Goal: Information Seeking & Learning: Learn about a topic

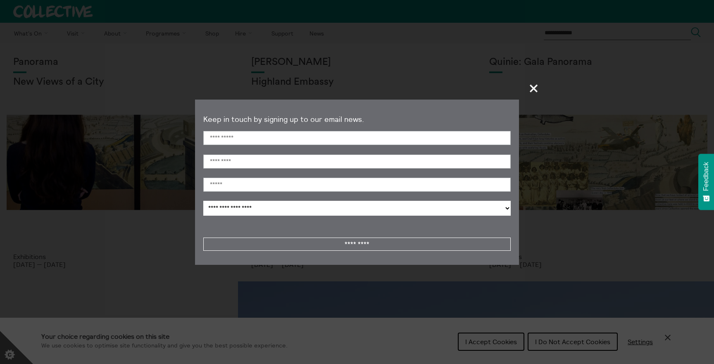
click at [535, 97] on button "+" at bounding box center [534, 88] width 17 height 24
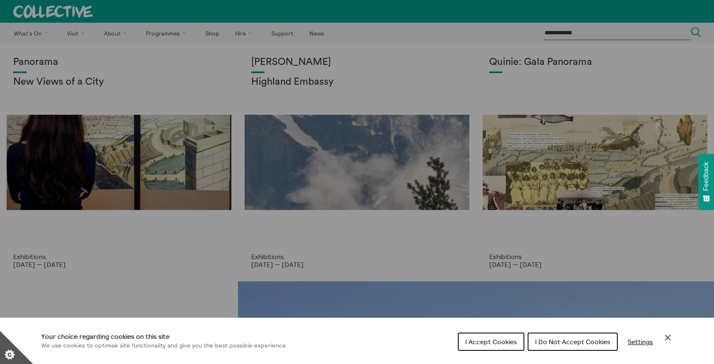
click at [499, 341] on span "I Accept Cookies" at bounding box center [491, 342] width 52 height 8
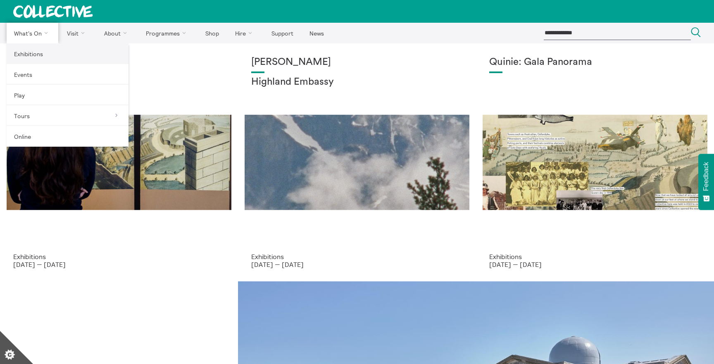
click at [37, 49] on link "Exhibitions" at bounding box center [68, 53] width 122 height 21
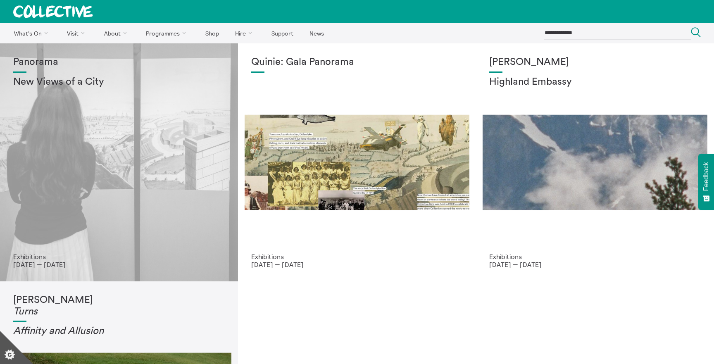
click at [136, 201] on div "Panorama New Views of a City" at bounding box center [119, 155] width 212 height 196
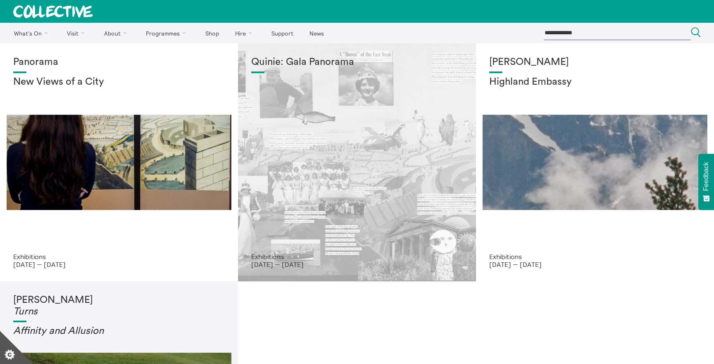
click at [350, 231] on div "Quinie: Gala Panorama" at bounding box center [357, 155] width 212 height 196
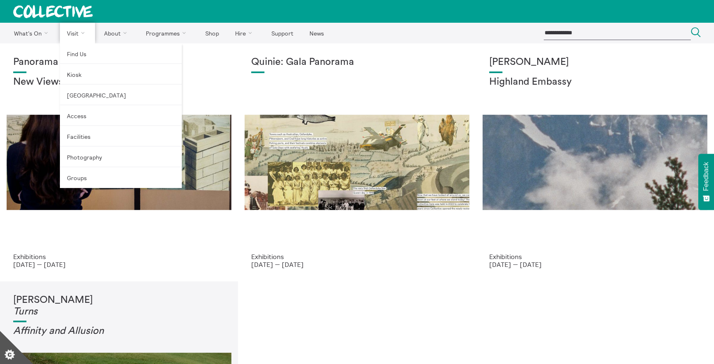
click at [79, 40] on link "Visit" at bounding box center [78, 33] width 36 height 21
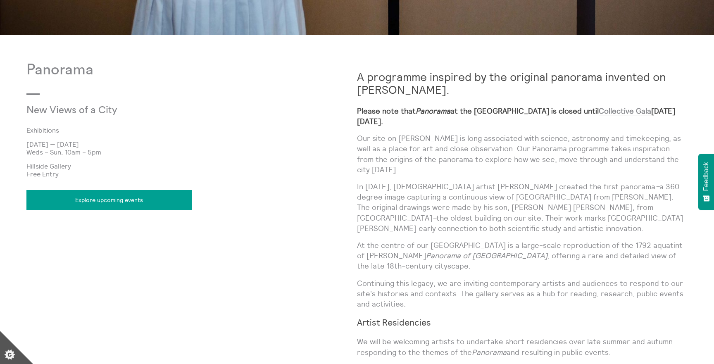
scroll to position [485, 0]
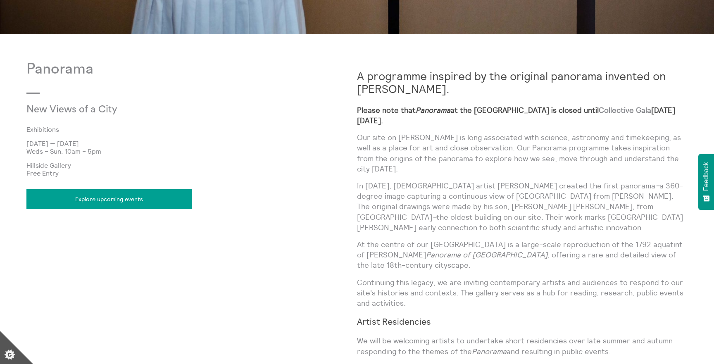
click at [86, 74] on p "Panorama" at bounding box center [191, 69] width 331 height 17
drag, startPoint x: 126, startPoint y: 116, endPoint x: 25, endPoint y: 63, distance: 113.7
click at [25, 63] on body "**********" at bounding box center [357, 87] width 714 height 1145
copy div "Panorama New Views of a City"
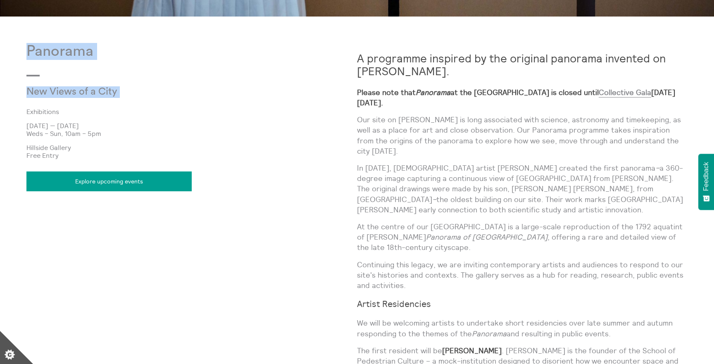
scroll to position [509, 0]
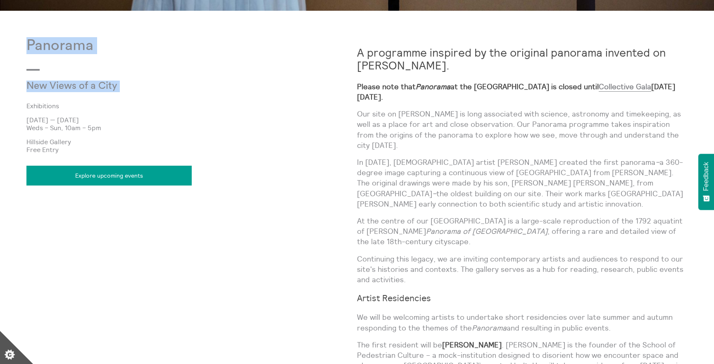
click at [311, 174] on div "Panorama New Views of a City Exhibitions 9 Jul 2025 — 21 Dec 2025 Weds – Sun, 1…" at bounding box center [191, 243] width 331 height 412
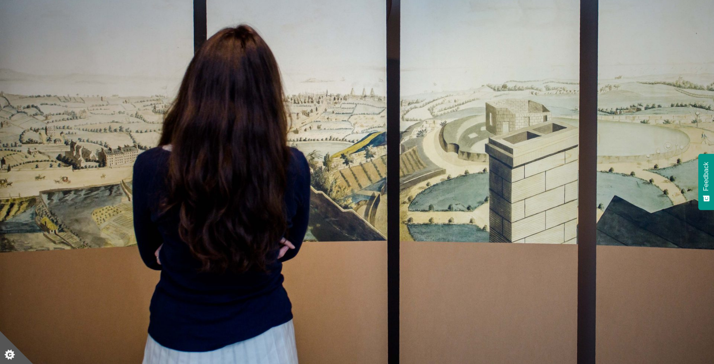
scroll to position [0, 0]
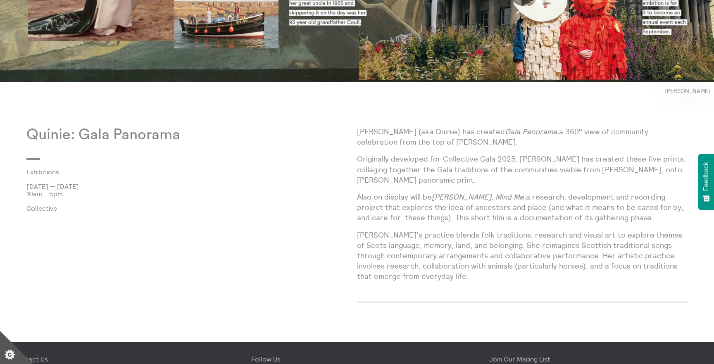
scroll to position [468, 0]
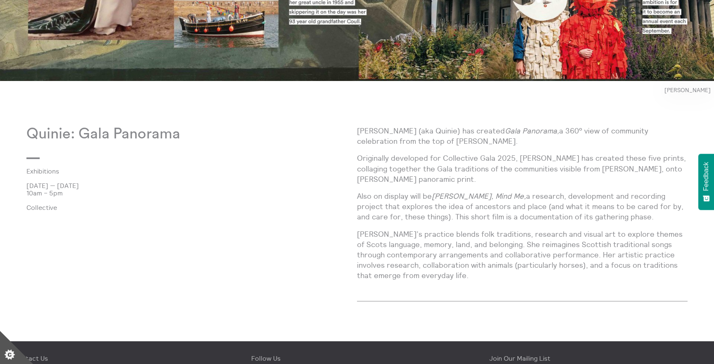
click at [130, 135] on p "Quinie: Gala Panorama" at bounding box center [191, 134] width 331 height 17
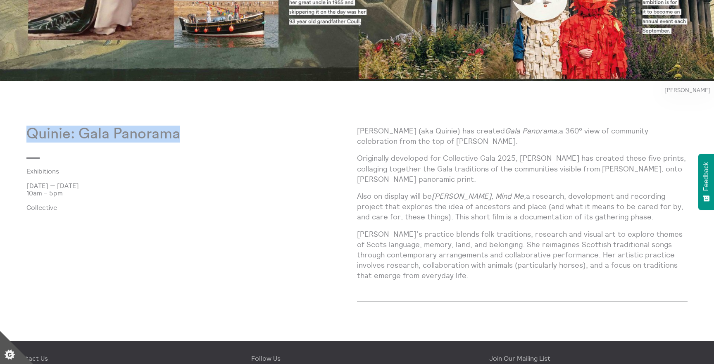
copy div "Quinie: Gala Panorama"
click at [100, 186] on p "[DATE] — [DATE]" at bounding box center [191, 185] width 331 height 7
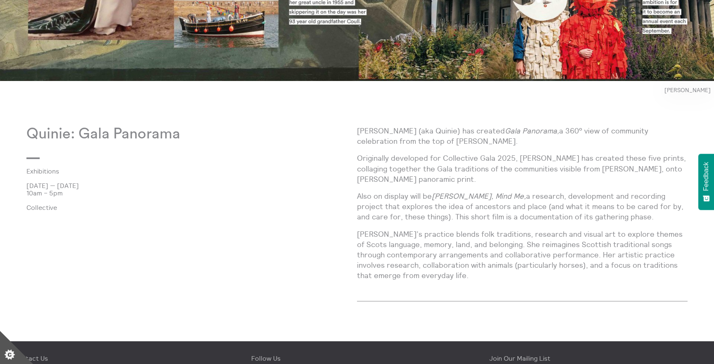
click at [100, 186] on p "[DATE] — [DATE]" at bounding box center [191, 185] width 331 height 7
copy div "[DATE] — [DATE]"
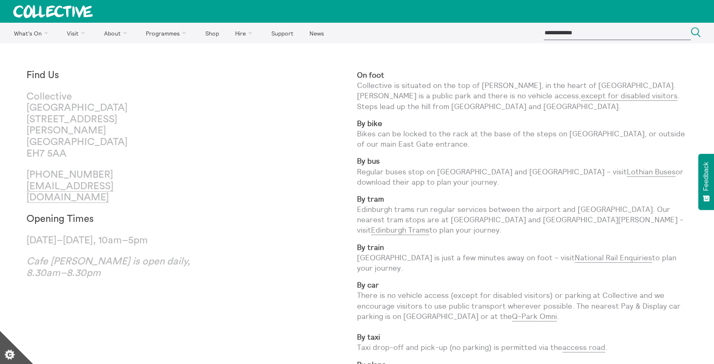
drag, startPoint x: 181, startPoint y: 219, endPoint x: 17, endPoint y: 221, distance: 164.1
copy p "[DATE]–[DATE], 10am–5pm"
